Goal: Transaction & Acquisition: Book appointment/travel/reservation

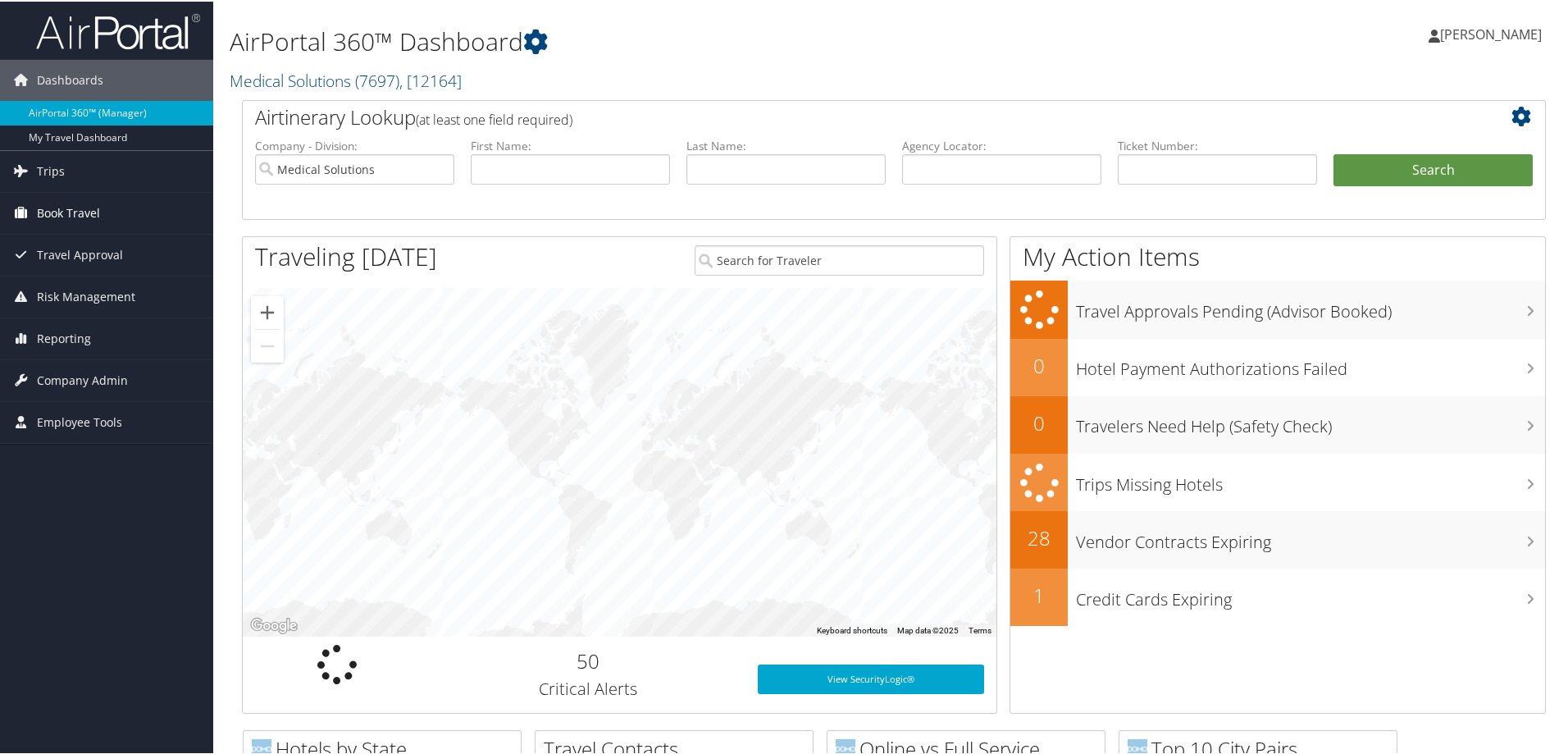
click at [77, 218] on span "Book Travel" at bounding box center [68, 211] width 63 height 41
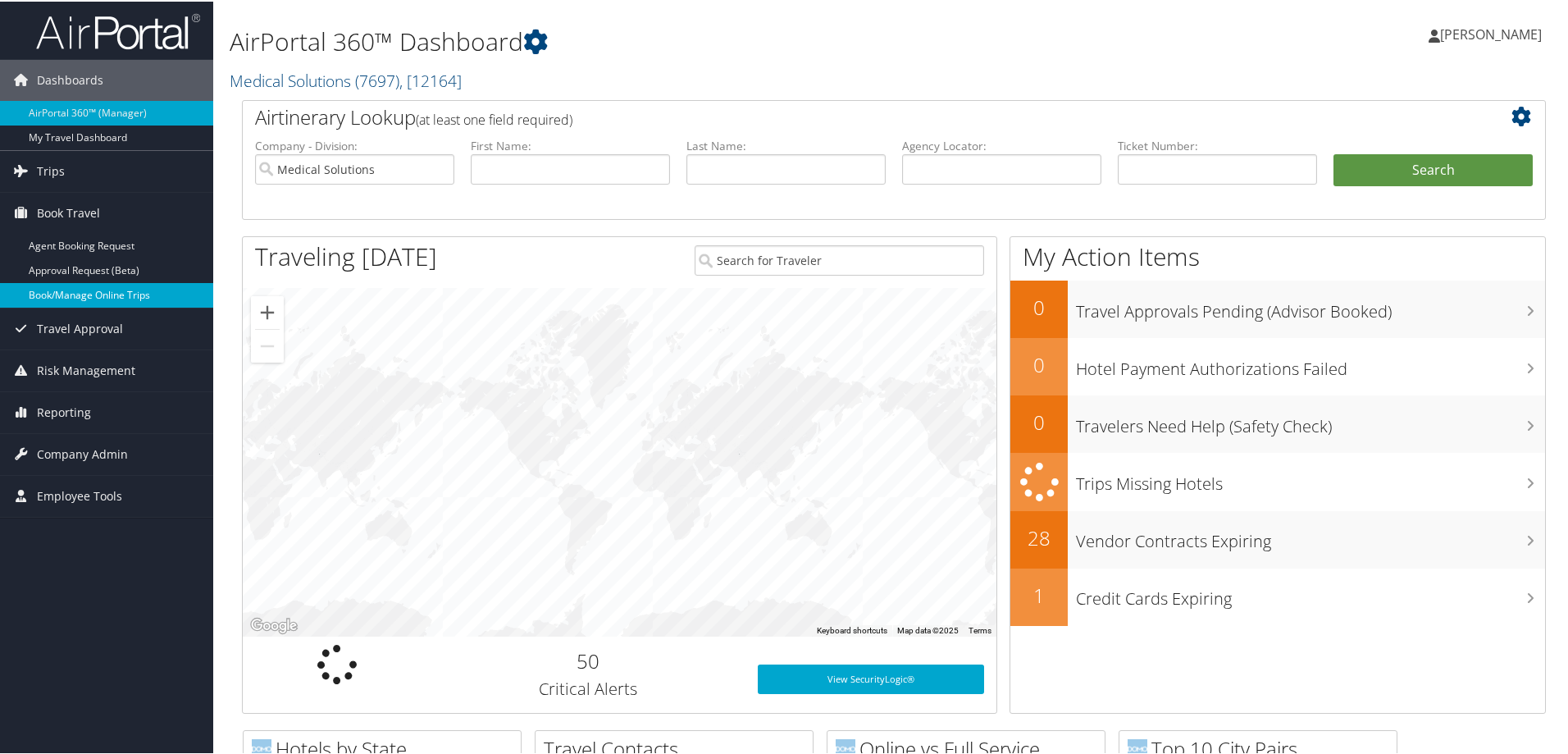
click at [114, 303] on link "Book/Manage Online Trips" at bounding box center [107, 293] width 213 height 25
